Goal: Register for event/course

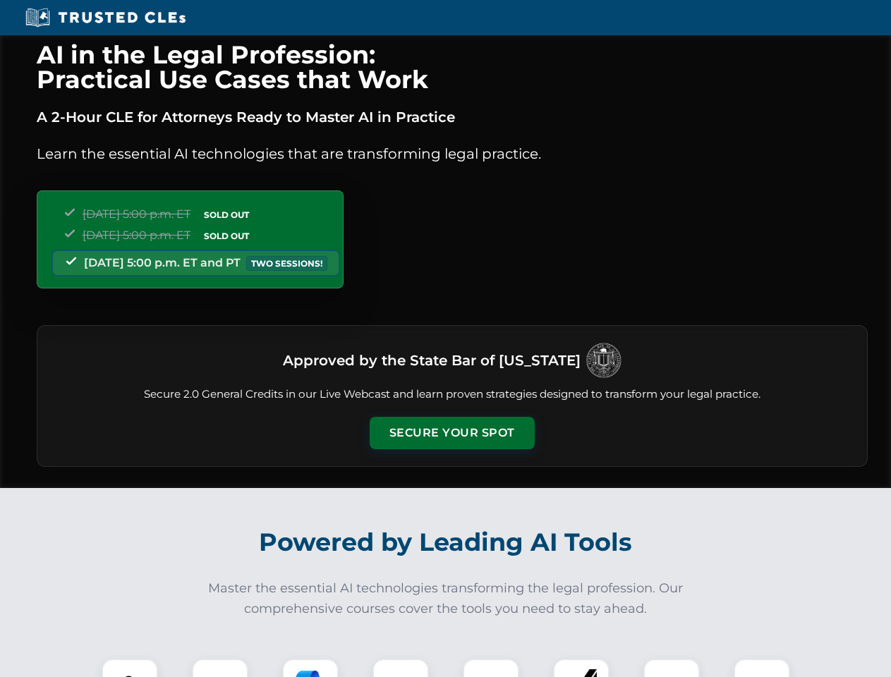
click at [452, 433] on button "Secure Your Spot" at bounding box center [452, 433] width 165 height 32
click at [130, 668] on img at bounding box center [129, 687] width 41 height 41
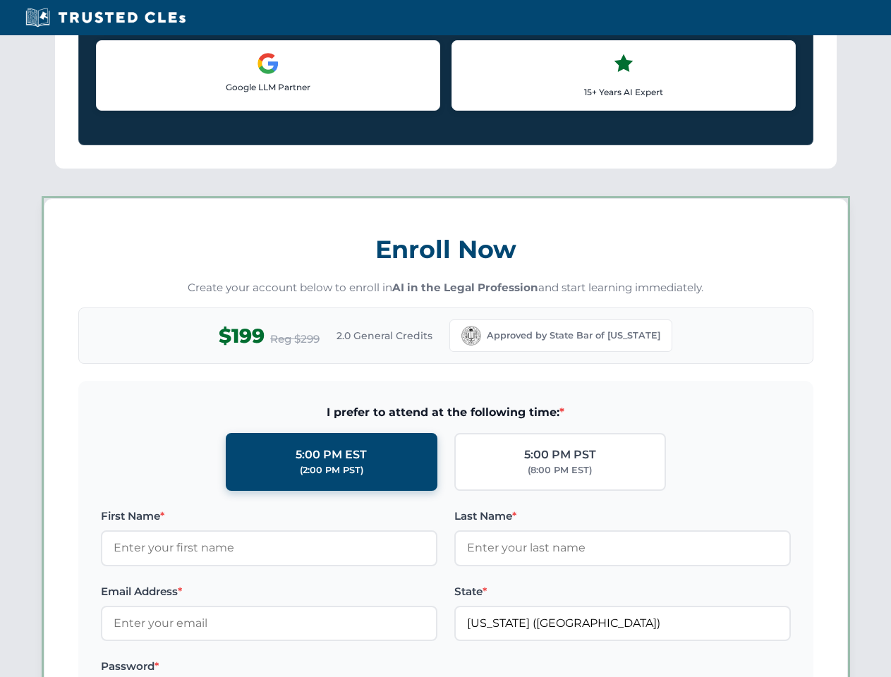
click at [310, 668] on label "Password *" at bounding box center [269, 666] width 337 height 17
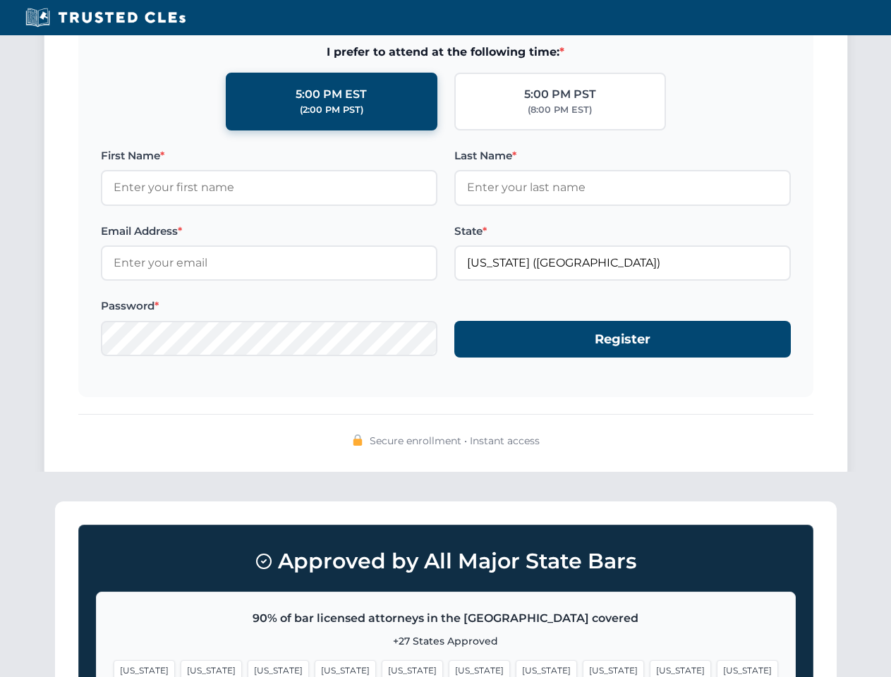
click at [516, 668] on span "[US_STATE]" at bounding box center [546, 670] width 61 height 20
click at [650, 668] on span "[US_STATE]" at bounding box center [680, 670] width 61 height 20
